Goal: Task Accomplishment & Management: Use online tool/utility

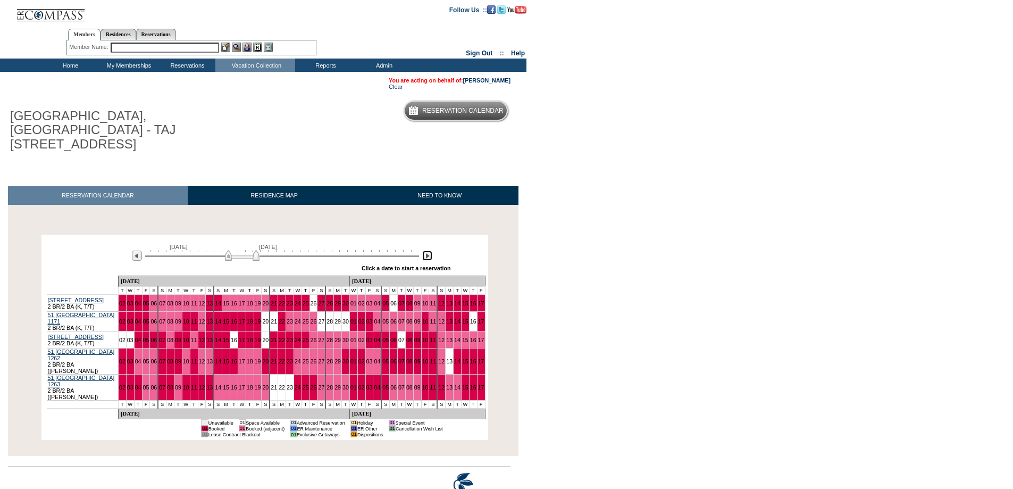
click at [427, 250] on img at bounding box center [427, 255] width 10 height 10
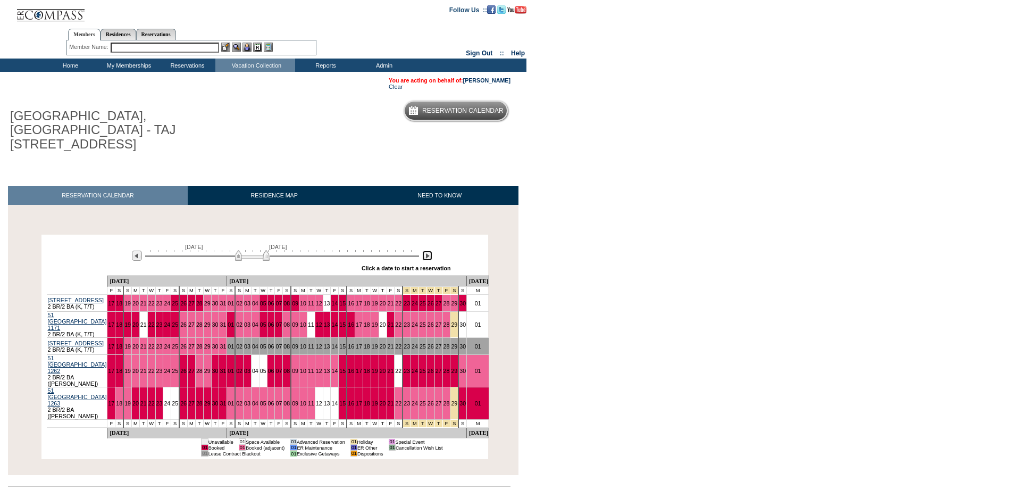
click at [425, 250] on img at bounding box center [427, 255] width 10 height 10
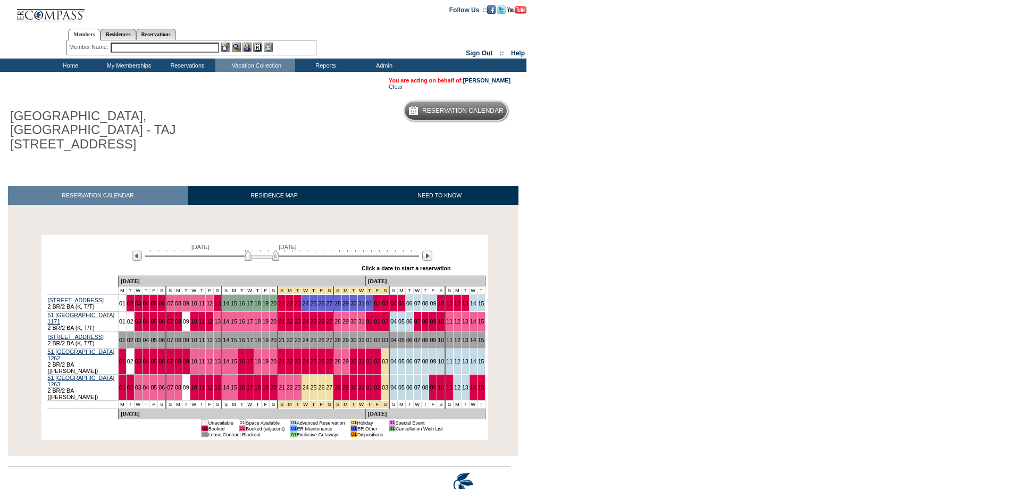
click at [132, 48] on input "text" at bounding box center [165, 48] width 108 height 10
type input "[PERSON_NAME],"
drag, startPoint x: 147, startPoint y: 46, endPoint x: 66, endPoint y: 36, distance: 82.0
click at [66, 36] on div "Members Residences Reservations Member Name: [PERSON_NAME], Destination or Resi…" at bounding box center [191, 40] width 250 height 34
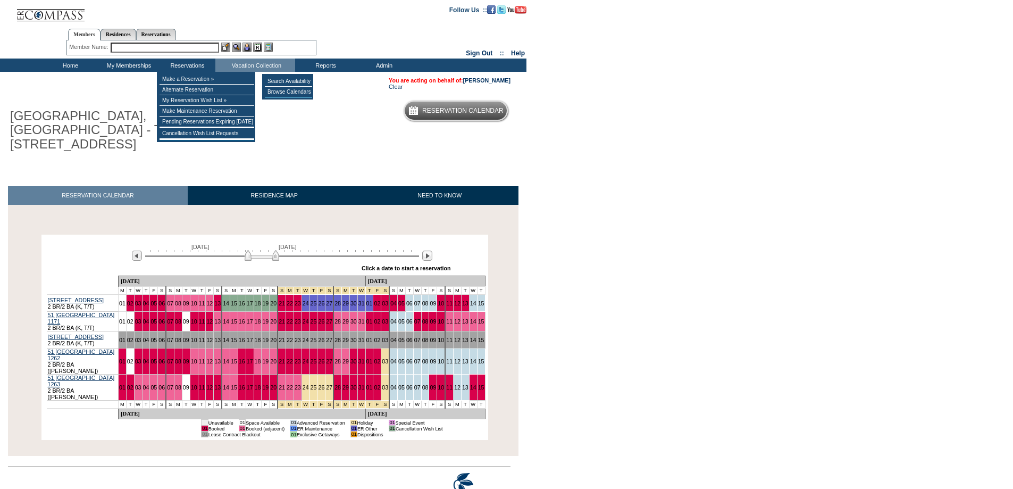
click at [178, 44] on input "text" at bounding box center [165, 48] width 108 height 10
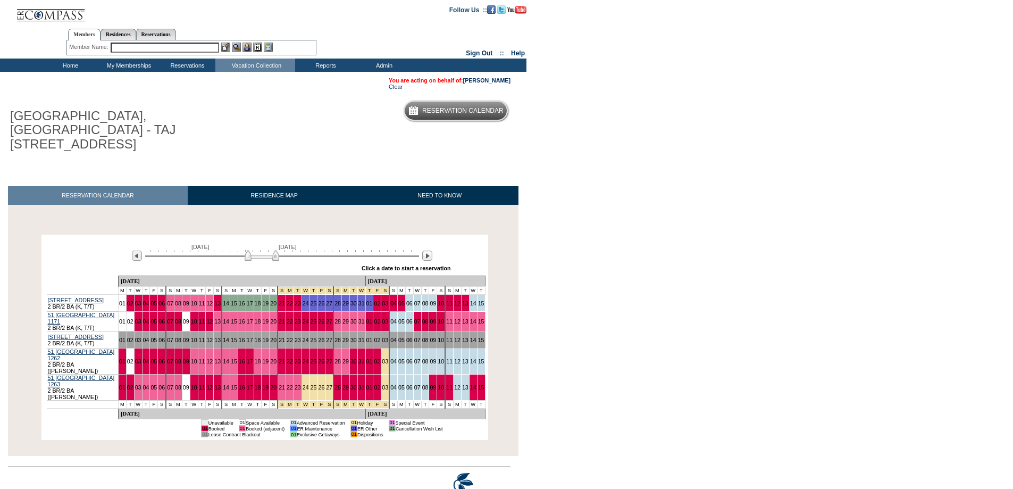
click at [178, 46] on input "text" at bounding box center [165, 48] width 108 height 10
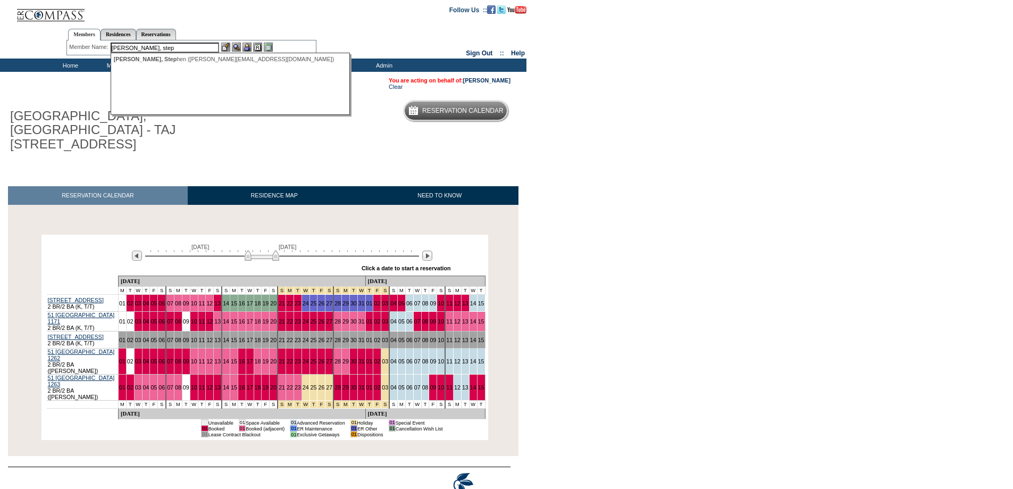
click at [155, 62] on div "[PERSON_NAME], Step hen ([PERSON_NAME][EMAIL_ADDRESS][DOMAIN_NAME])" at bounding box center [231, 59] width 234 height 6
type input "[PERSON_NAME] ([PERSON_NAME][EMAIL_ADDRESS][DOMAIN_NAME])"
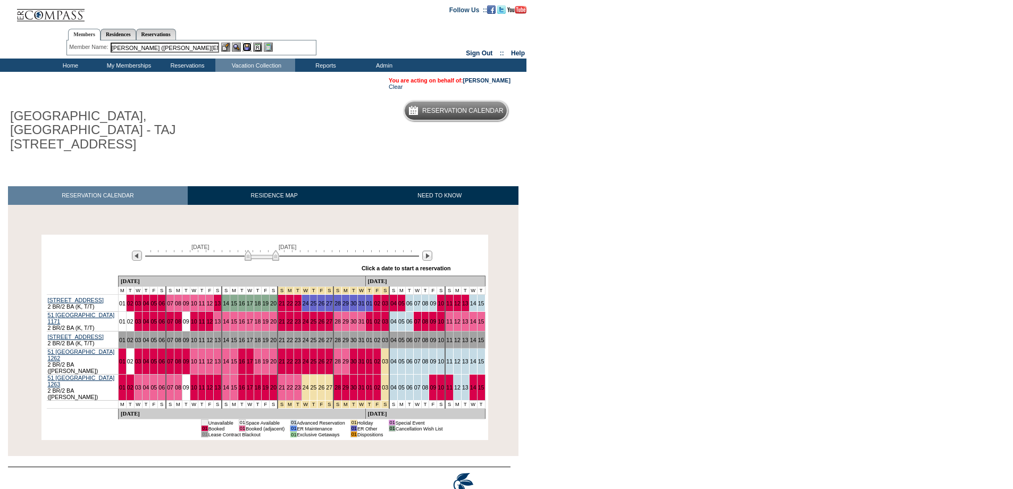
click at [249, 47] on img at bounding box center [247, 47] width 9 height 9
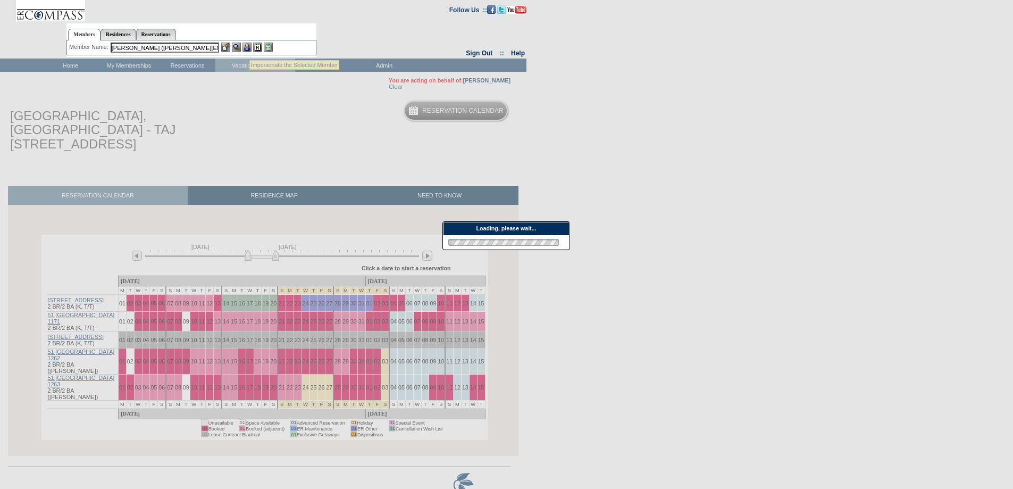
click at [240, 46] on img at bounding box center [236, 47] width 9 height 9
